Goal: Find specific page/section: Find specific page/section

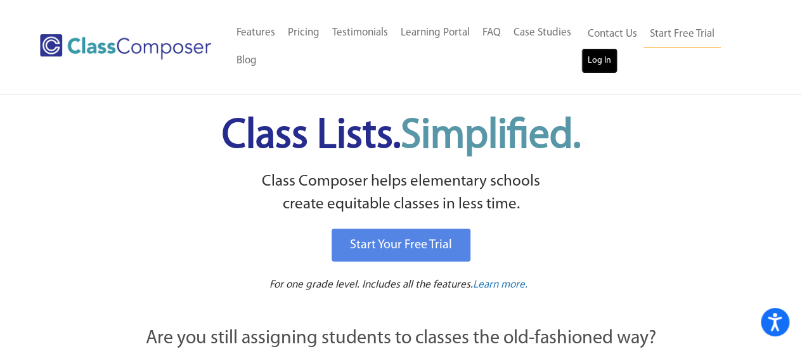
click at [604, 58] on link "Log In" at bounding box center [600, 60] width 36 height 25
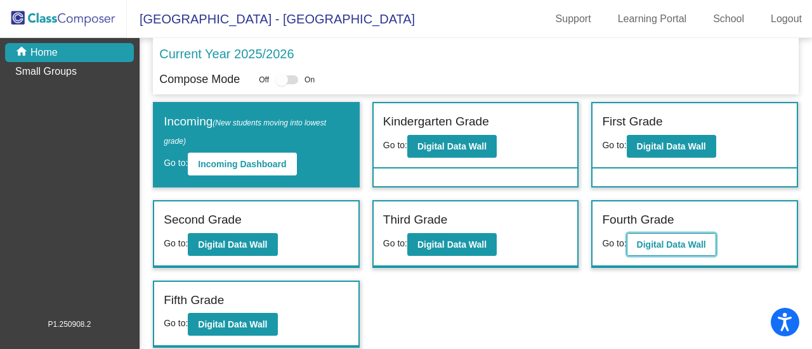
click at [665, 246] on b "Digital Data Wall" at bounding box center [671, 245] width 69 height 10
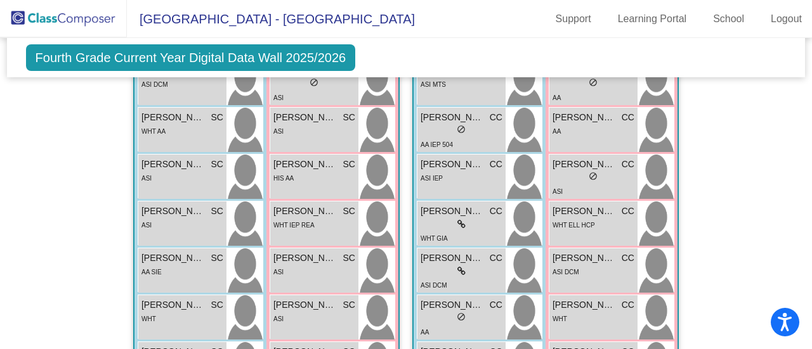
scroll to position [1744, 0]
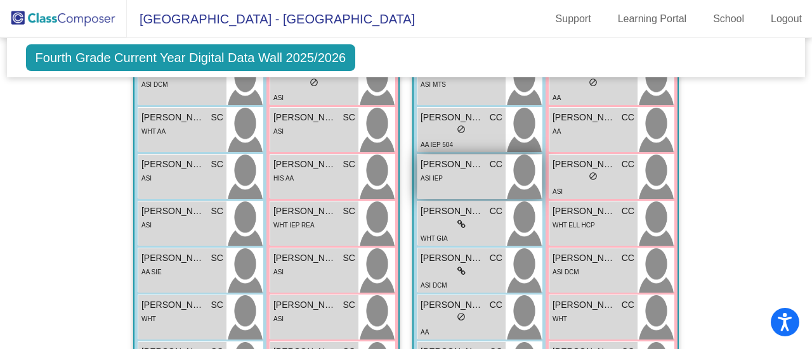
click at [465, 171] on div "ASI IEP" at bounding box center [461, 177] width 82 height 13
